Goal: Complete application form

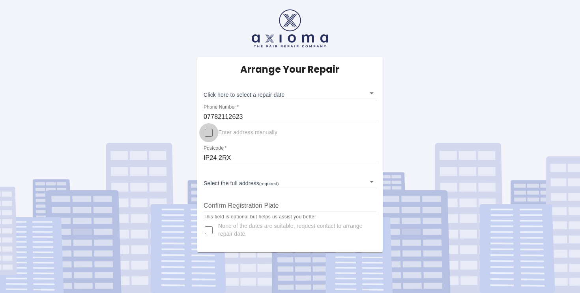
click at [209, 133] on input "Enter address manually" at bounding box center [208, 132] width 19 height 19
checkbox input "true"
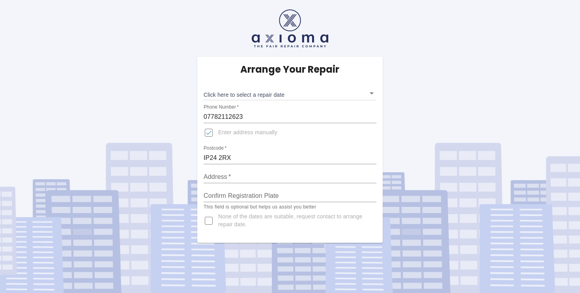
click at [227, 178] on input "Address   *" at bounding box center [290, 176] width 173 height 13
type input "F"
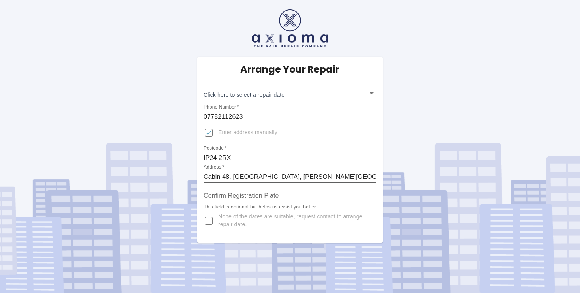
type input "Cabin 48, [GEOGRAPHIC_DATA], [PERSON_NAME][GEOGRAPHIC_DATA], [GEOGRAPHIC_DATA]"
click at [231, 199] on input "Confirm Registration Plate" at bounding box center [290, 195] width 173 height 13
type input "GL25 OLJ"
click at [372, 92] on body "Arrange Your Repair Click here to select a repair date ​ Phone Number   * 07782…" at bounding box center [290, 146] width 580 height 293
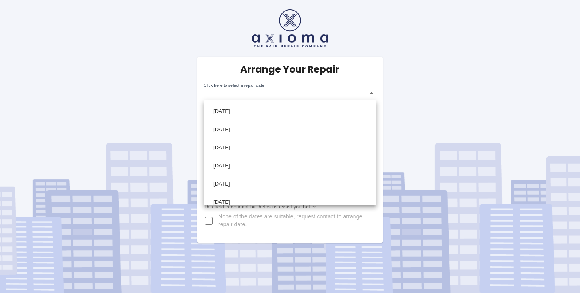
click at [209, 221] on div at bounding box center [290, 146] width 580 height 293
click at [372, 92] on body "Arrange Your Repair Click here to select a repair date ​ Phone Number   * 07782…" at bounding box center [290, 146] width 580 height 293
click at [207, 222] on div at bounding box center [290, 146] width 580 height 293
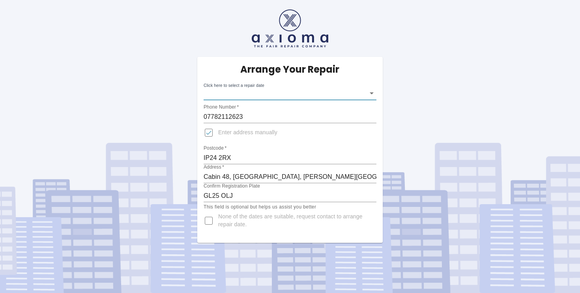
click at [208, 221] on input "None of the dates are suitable, request contact to arrange repair date." at bounding box center [208, 220] width 19 height 19
checkbox input "true"
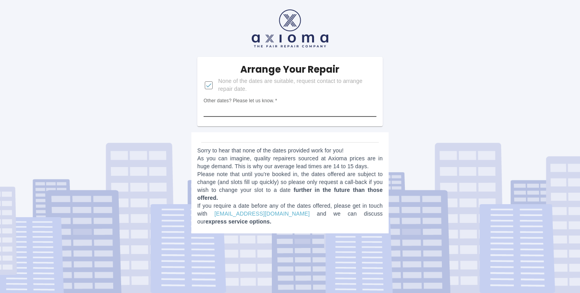
click at [236, 109] on input "Other dates? Please let us know.   *" at bounding box center [290, 110] width 173 height 13
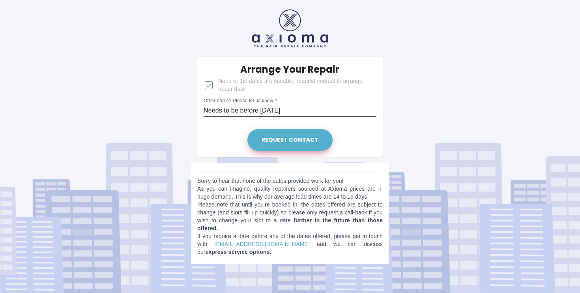
type input "Needs to be before [DATE]"
click at [292, 138] on button "Request contact" at bounding box center [289, 140] width 85 height 22
